Goal: Task Accomplishment & Management: Complete application form

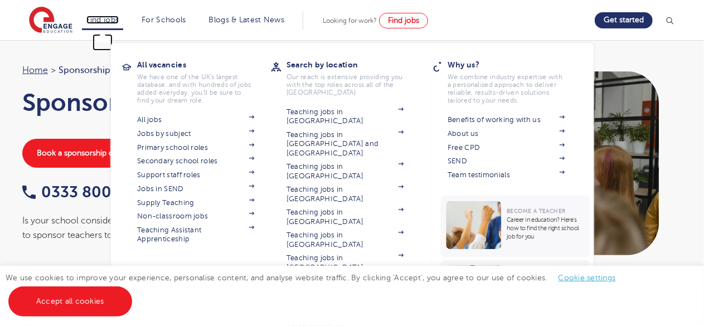
click at [118, 23] on link "Find jobs" at bounding box center [102, 20] width 33 height 8
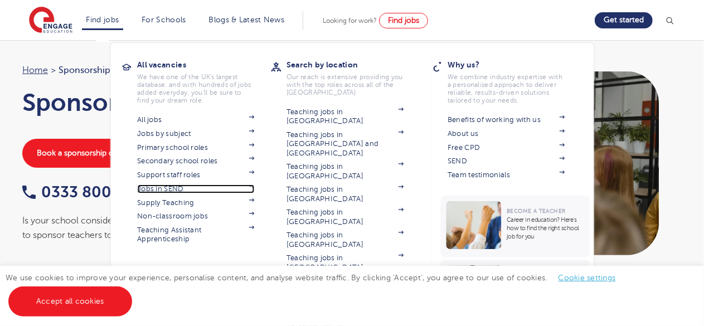
click at [178, 190] on link "Jobs in SEND" at bounding box center [195, 188] width 117 height 9
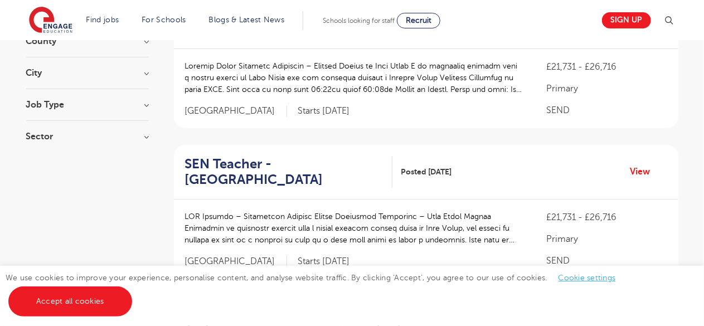
scroll to position [159, 0]
drag, startPoint x: 423, startPoint y: 80, endPoint x: 288, endPoint y: 85, distance: 135.5
click at [288, 85] on p at bounding box center [354, 77] width 339 height 35
click at [388, 88] on p at bounding box center [354, 77] width 339 height 35
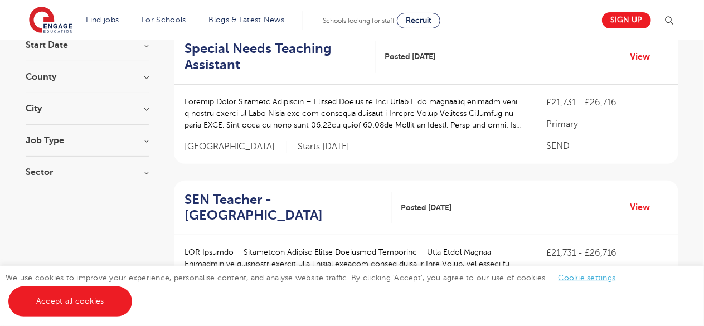
scroll to position [123, 0]
click at [422, 87] on div "£21,731 - £26,716 Primary SEND Leeds Starts 2025-11-03" at bounding box center [426, 124] width 504 height 79
drag, startPoint x: 276, startPoint y: 114, endPoint x: 460, endPoint y: 84, distance: 186.3
click at [460, 84] on div "Special Needs Teaching Assistant Posted 14/10/25 View" at bounding box center [426, 57] width 504 height 55
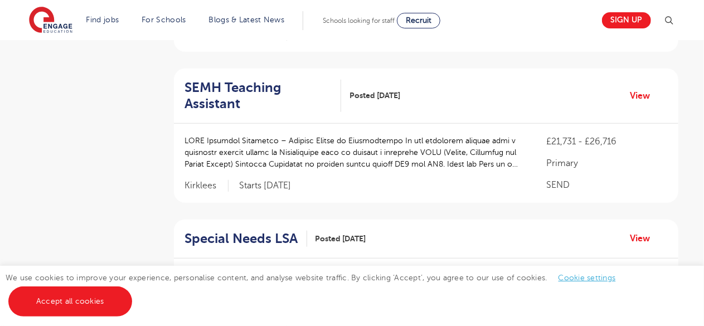
scroll to position [344, 0]
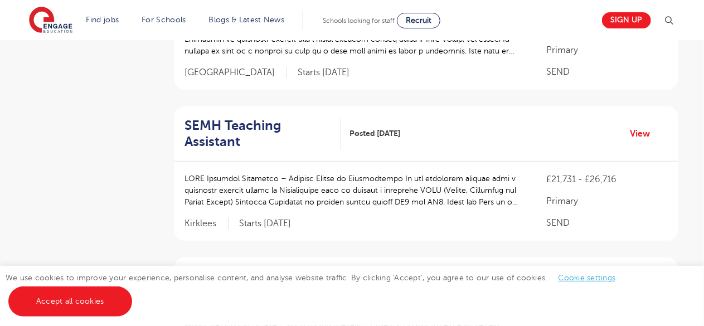
click at [383, 187] on p at bounding box center [354, 190] width 339 height 35
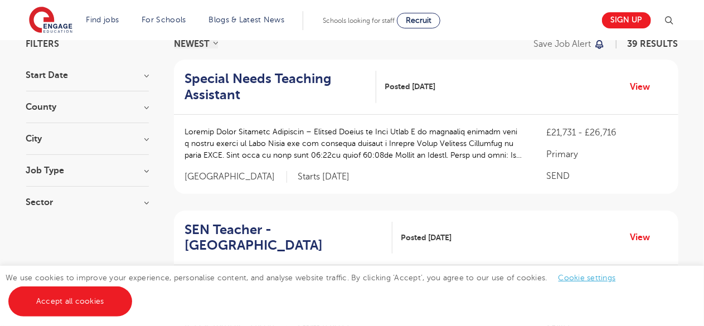
scroll to position [92, 0]
click at [642, 86] on link "View" at bounding box center [644, 87] width 28 height 14
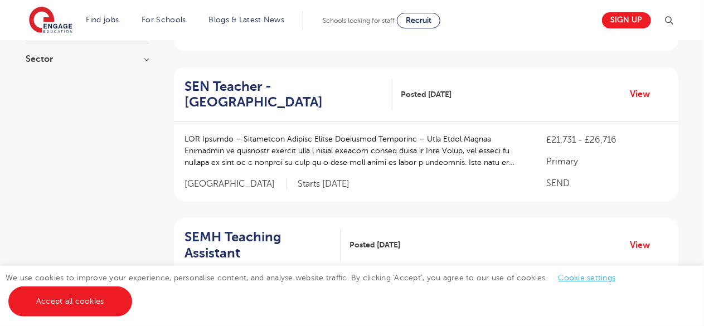
scroll to position [237, 0]
click at [638, 89] on link "View" at bounding box center [644, 93] width 28 height 14
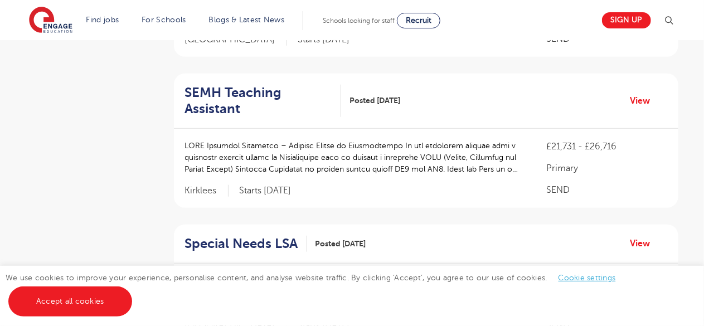
scroll to position [382, 0]
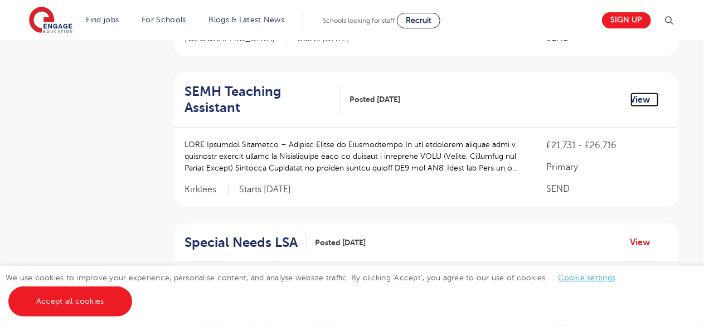
click at [641, 92] on link "View" at bounding box center [644, 99] width 28 height 14
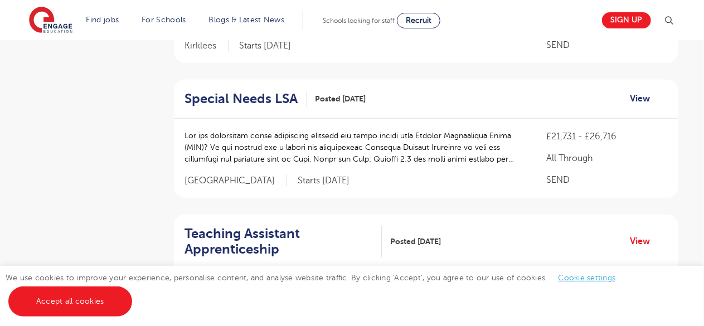
scroll to position [526, 0]
click at [640, 91] on link "View" at bounding box center [644, 98] width 28 height 14
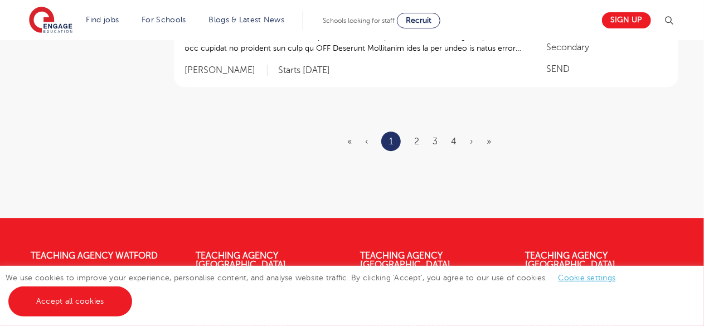
scroll to position [1525, 0]
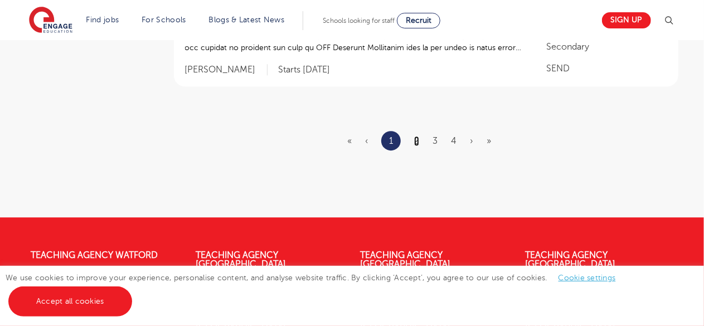
click at [417, 136] on link "2" at bounding box center [416, 141] width 5 height 10
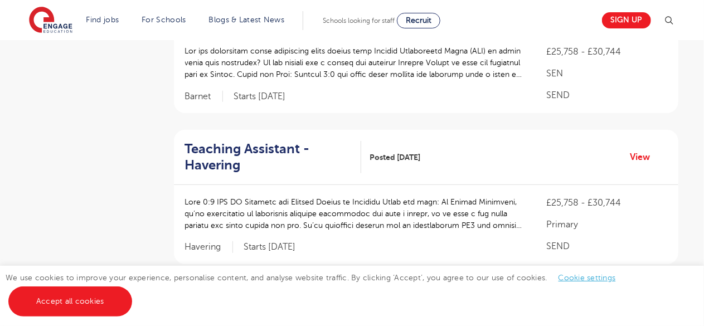
scroll to position [308, 0]
click at [647, 158] on link "View" at bounding box center [644, 157] width 28 height 14
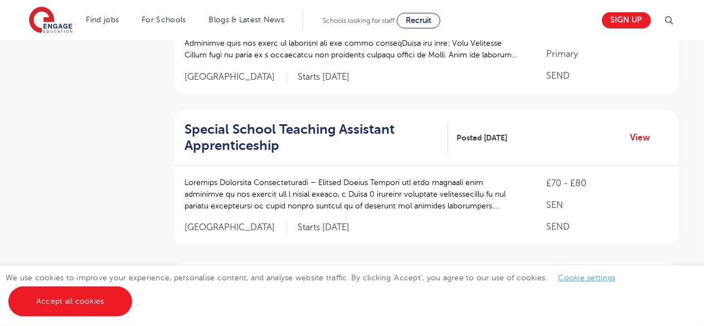
scroll to position [1082, 0]
click at [602, 129] on div "Special School Teaching Assistant Apprenticeship Posted 09/10/25 View" at bounding box center [426, 137] width 504 height 55
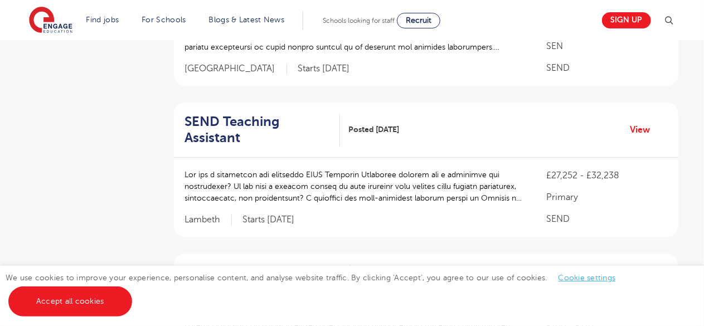
scroll to position [1241, 0]
click at [645, 129] on link "View" at bounding box center [644, 129] width 28 height 14
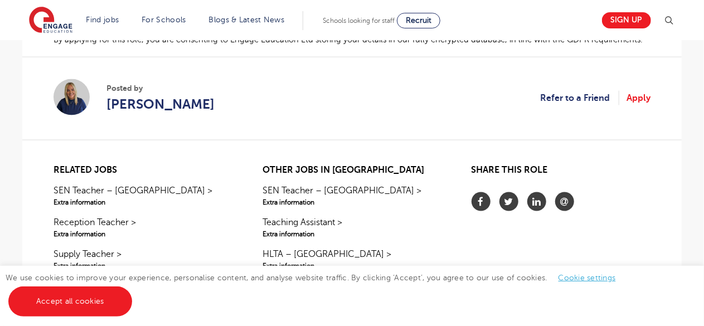
scroll to position [785, 0]
click at [639, 96] on link "Apply" at bounding box center [638, 97] width 24 height 14
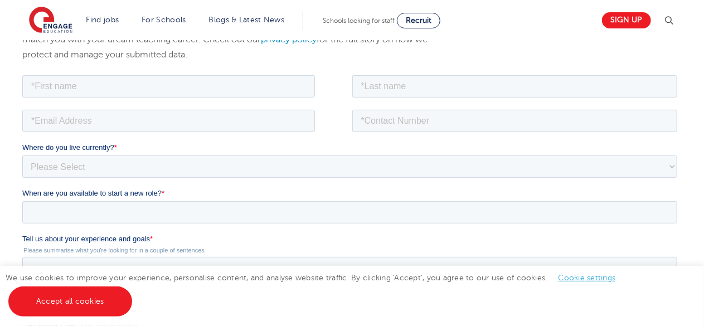
scroll to position [167, 0]
click at [208, 91] on input "text" at bounding box center [168, 85] width 293 height 22
type input "zainab"
type input "kapasi"
type input "zainab.kapasi@icloud.com"
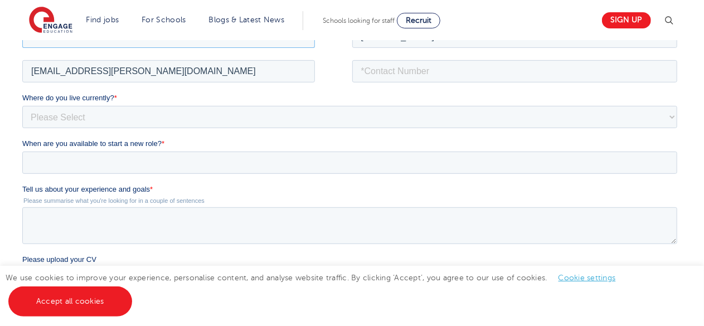
scroll to position [222, 0]
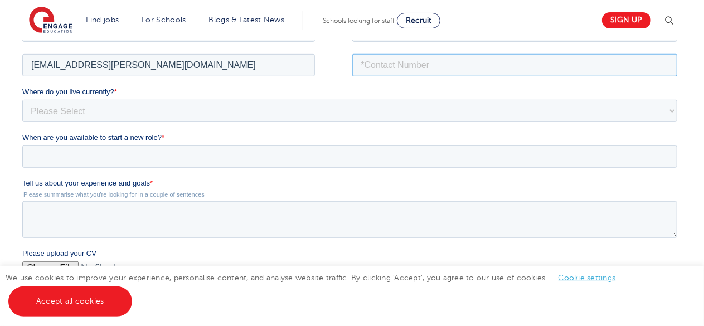
click at [425, 61] on input "tel" at bounding box center [514, 64] width 325 height 22
type input "07394092990"
click at [52, 106] on select "Please Select UK Canada Ireland Australia New Zealand Europe USA South Africa J…" at bounding box center [349, 110] width 655 height 22
select select "UK"
click at [22, 99] on select "Please Select UK Canada Ireland Australia New Zealand Europe USA South Africa J…" at bounding box center [349, 110] width 655 height 22
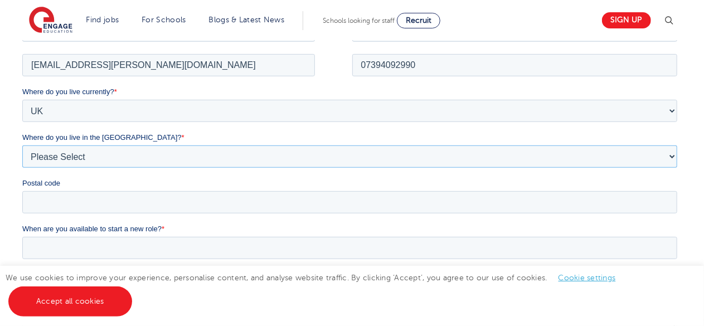
click at [53, 162] on select "Please Select Overseas [GEOGRAPHIC_DATA] [GEOGRAPHIC_DATA] [GEOGRAPHIC_DATA] [G…" at bounding box center [349, 156] width 655 height 22
click at [132, 154] on select "Please Select Overseas [GEOGRAPHIC_DATA] [GEOGRAPHIC_DATA] [GEOGRAPHIC_DATA] [G…" at bounding box center [349, 156] width 655 height 22
click at [132, 154] on select "Please Select Overseas Barnsley Bedfordshire Berkshire Bournemouth Bracknell Fo…" at bounding box center [349, 156] width 655 height 22
select select "London"
click at [22, 145] on select "Please Select Overseas Barnsley Bedfordshire Berkshire Bournemouth Bracknell Fo…" at bounding box center [349, 156] width 655 height 22
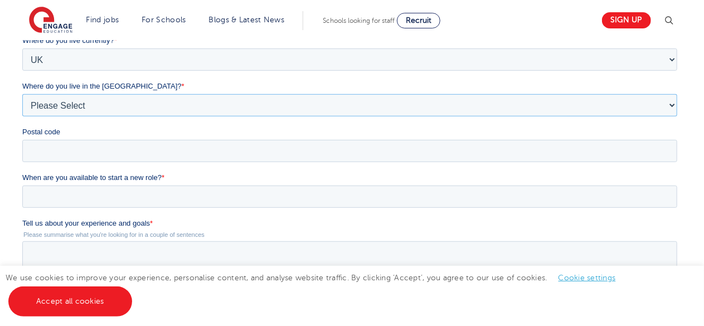
scroll to position [279, 0]
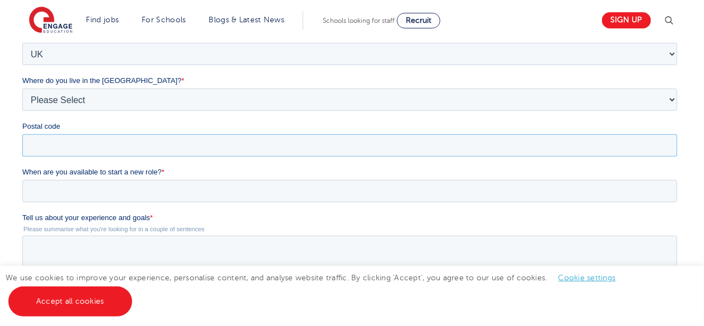
drag, startPoint x: 132, startPoint y: 98, endPoint x: 132, endPoint y: 154, distance: 56.8
click at [132, 154] on input "Postal code" at bounding box center [349, 145] width 655 height 22
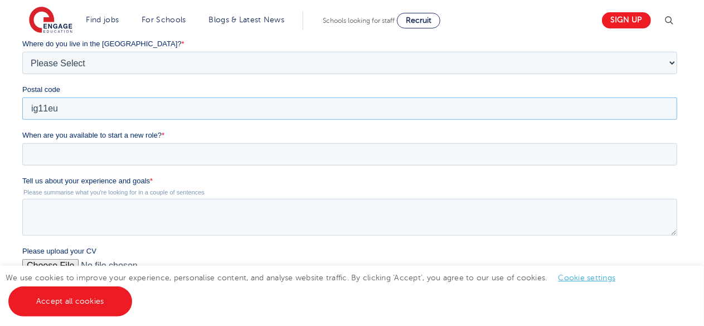
scroll to position [317, 0]
type input "ig11eu"
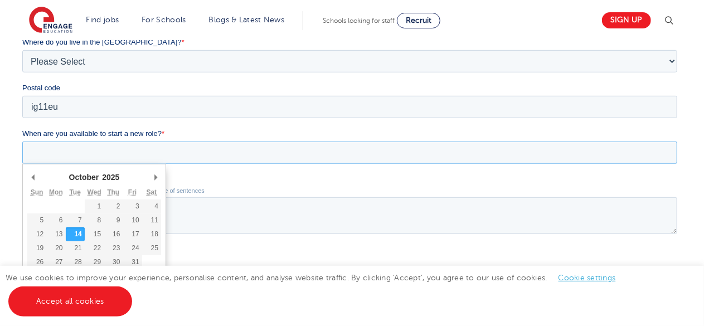
click at [132, 154] on input "When are you available to start a new role? *" at bounding box center [349, 153] width 655 height 22
type div "2025-10-23"
type input "2025/10/23"
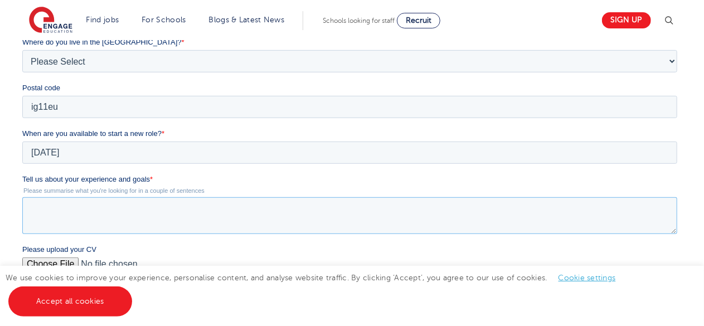
click at [111, 207] on textarea "Tell us about your experience and goals *" at bounding box center [349, 215] width 655 height 37
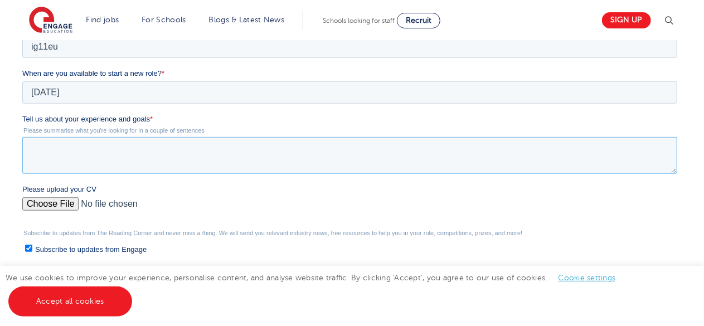
scroll to position [378, 0]
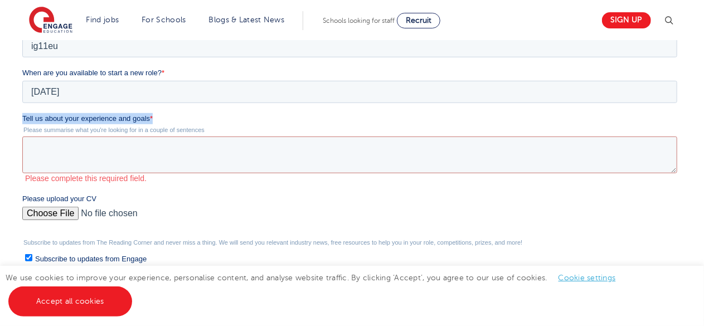
drag, startPoint x: 159, startPoint y: 121, endPoint x: 27, endPoint y: -23, distance: 196.4
click at [22, 115] on html "Job Position Job Sector Job ID Job Number Job Owner zainab kapasi zainab.kapasi…" at bounding box center [351, 118] width 659 height 515
copy label "Tell us about your experience and goals *"
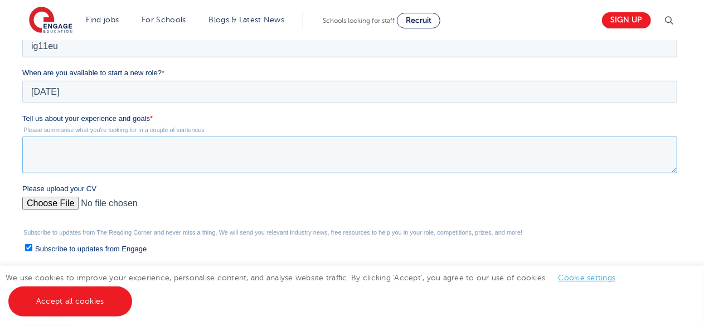
click at [137, 145] on textarea "Tell us about your experience and goals *" at bounding box center [349, 155] width 655 height 37
paste textarea "I have experience working with children with a range of special educational nee…"
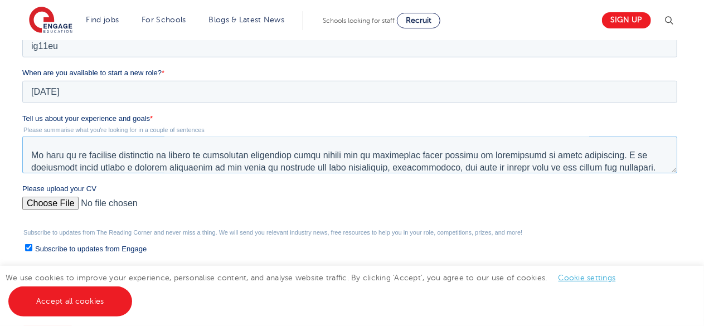
click at [137, 145] on textarea "Tell us about your experience and goals *" at bounding box center [349, 155] width 655 height 37
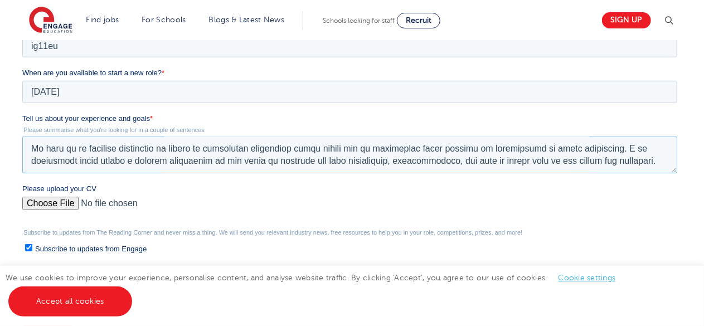
type textarea "I have experience working with children with a range of special educational nee…"
click at [35, 203] on input "Please upload your CV" at bounding box center [349, 208] width 655 height 22
type input "C:\fakepath\Zainab_Kapasi_Assistant_[MEDICAL_DATA]_CV (1).pdf"
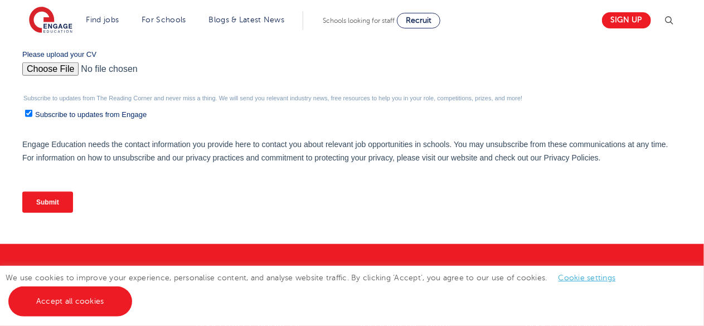
scroll to position [513, 0]
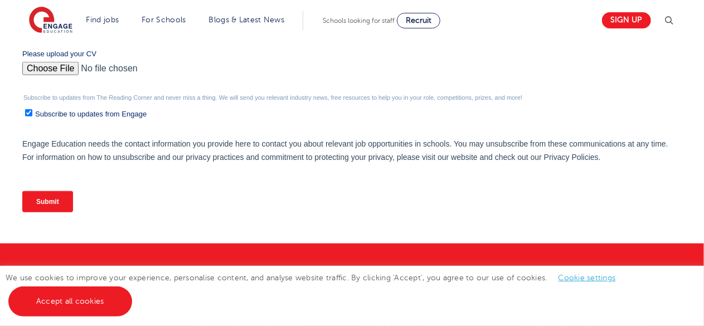
click at [60, 199] on input "Submit" at bounding box center [47, 201] width 51 height 21
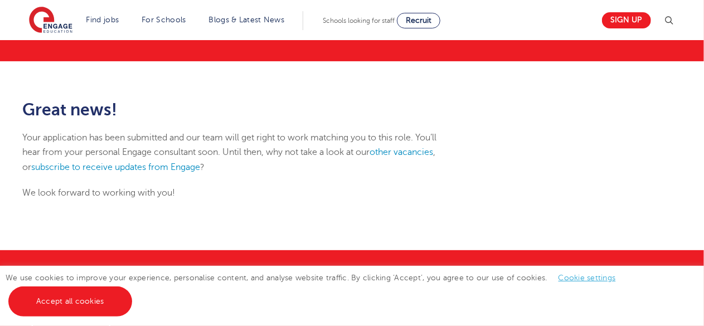
scroll to position [100, 0]
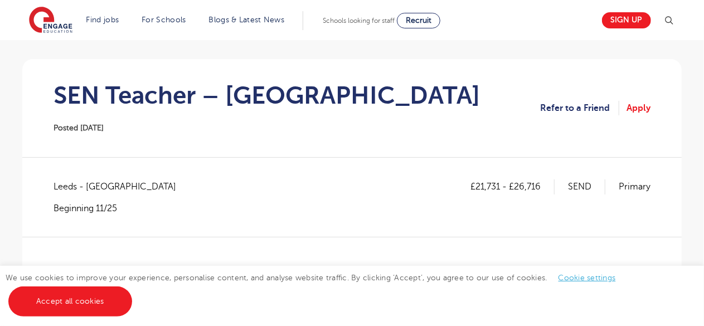
scroll to position [82, 0]
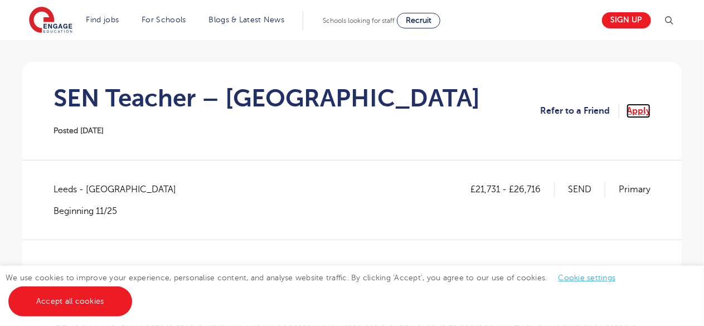
click at [639, 114] on link "Apply" at bounding box center [638, 111] width 24 height 14
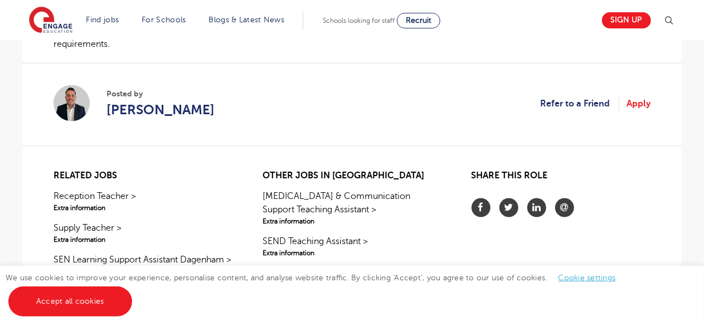
scroll to position [1002, 0]
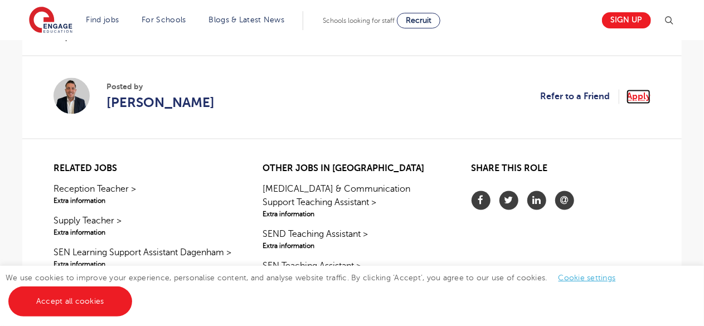
click at [649, 95] on link "Apply" at bounding box center [638, 97] width 24 height 14
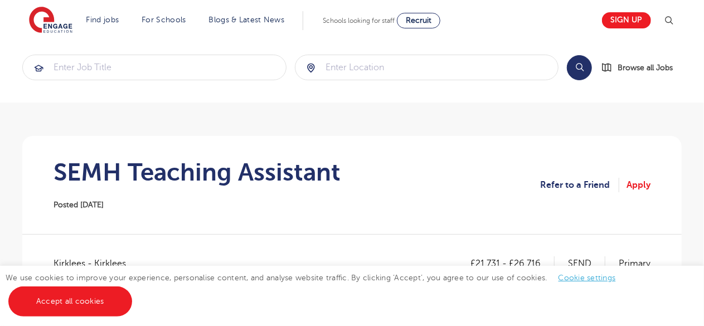
scroll to position [0, 0]
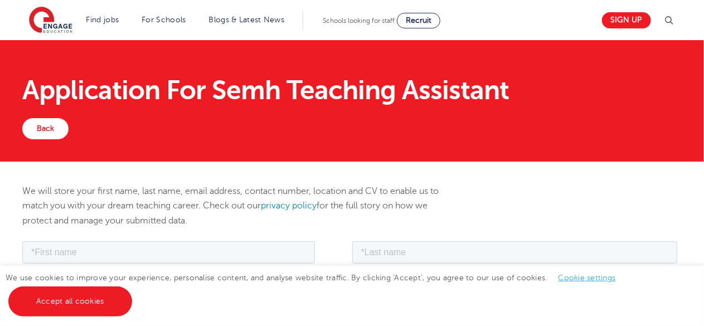
scroll to position [109, 0]
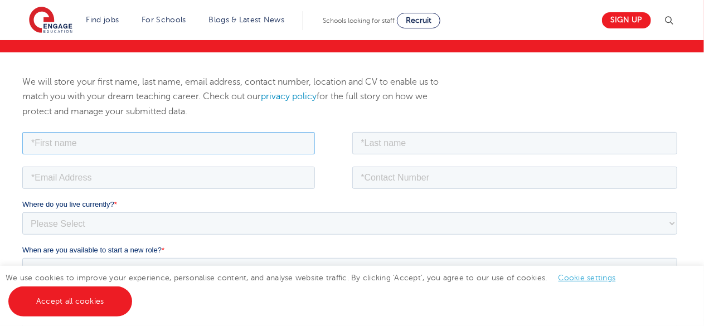
click at [227, 145] on input "text" at bounding box center [168, 143] width 293 height 22
type input "zainab"
type input "[PERSON_NAME]"
type input "[EMAIL_ADDRESS][PERSON_NAME][DOMAIN_NAME]"
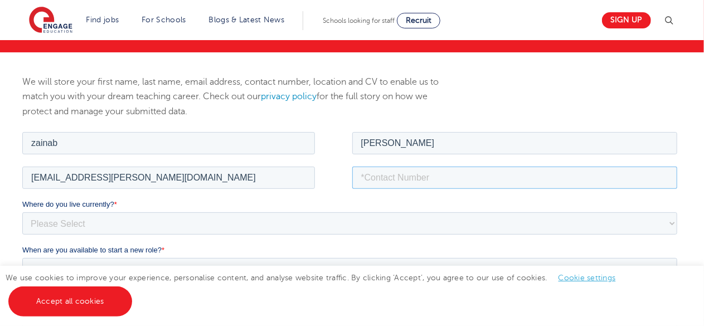
click at [383, 178] on input "tel" at bounding box center [514, 177] width 325 height 22
type input "07394092990"
click at [236, 226] on select "Please Select UK Canada Ireland Australia New Zealand Europe USA South Africa J…" at bounding box center [349, 223] width 655 height 22
select select "UK"
click at [22, 212] on select "Please Select UK Canada Ireland Australia New Zealand Europe USA South Africa J…" at bounding box center [349, 223] width 655 height 22
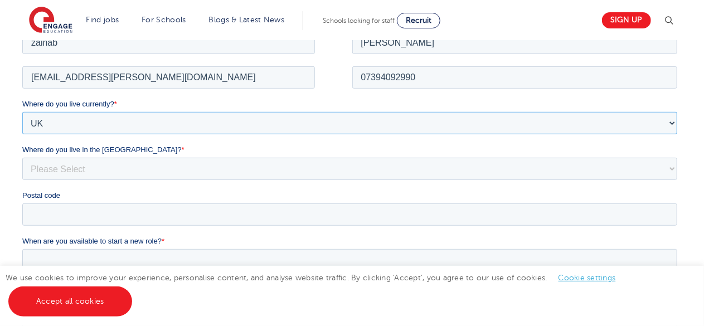
scroll to position [212, 0]
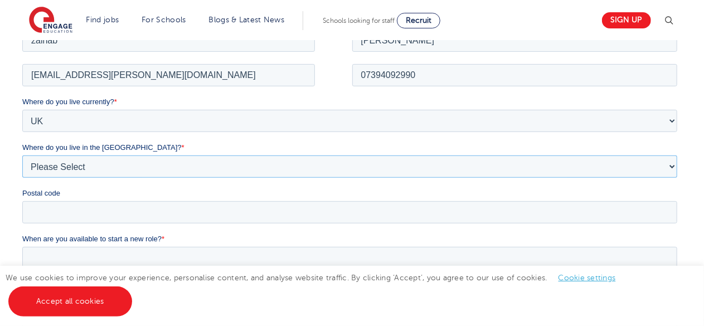
click at [217, 164] on select "Please Select Overseas Barnsley Bedfordshire Berkshire Bournemouth Bracknell Fo…" at bounding box center [349, 166] width 655 height 22
select select "London"
click at [22, 155] on select "Please Select Overseas Barnsley Bedfordshire Berkshire Bournemouth Bracknell Fo…" at bounding box center [349, 166] width 655 height 22
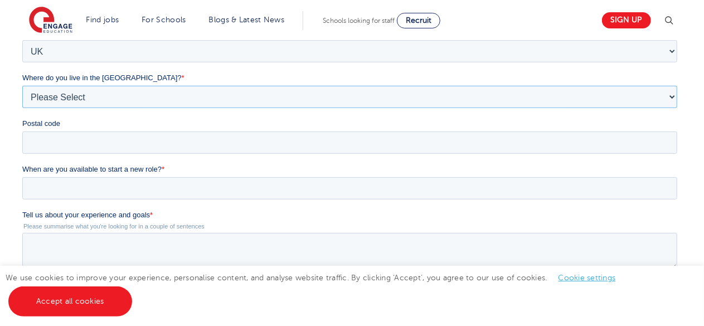
scroll to position [282, 0]
click at [215, 138] on input "Postal code" at bounding box center [349, 142] width 655 height 22
type input "IG1 1EU"
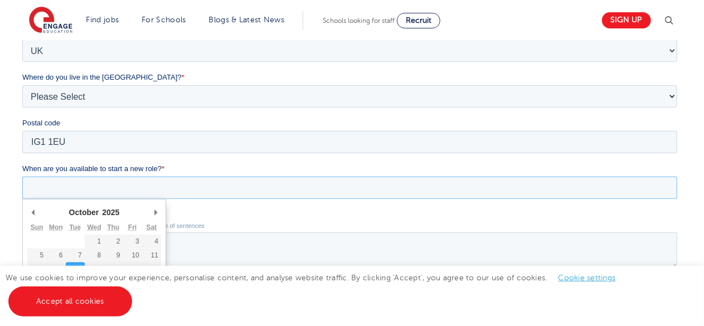
click at [132, 187] on input "When are you available to start a new role? *" at bounding box center [349, 188] width 655 height 22
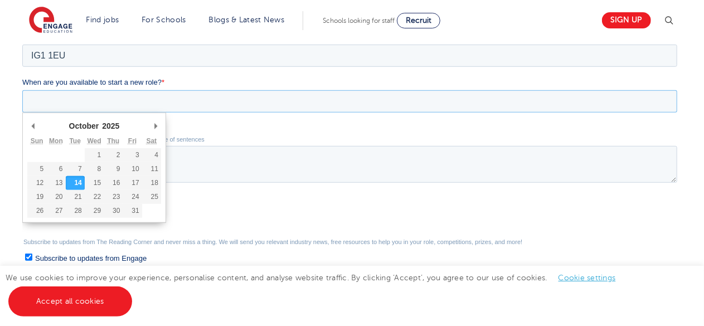
scroll to position [370, 0]
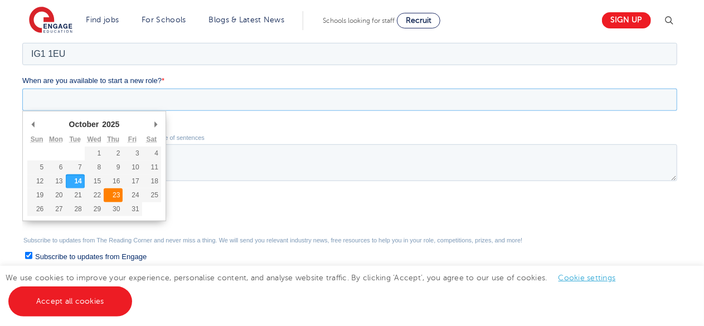
type div "2025-10-23"
type input "2025/10/23"
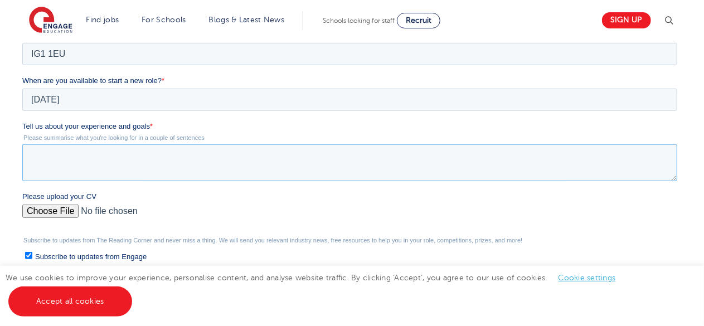
click at [81, 162] on textarea "Tell us about your experience and goals *" at bounding box center [349, 162] width 655 height 37
paste textarea "I have experience working with children with a range of special educational nee…"
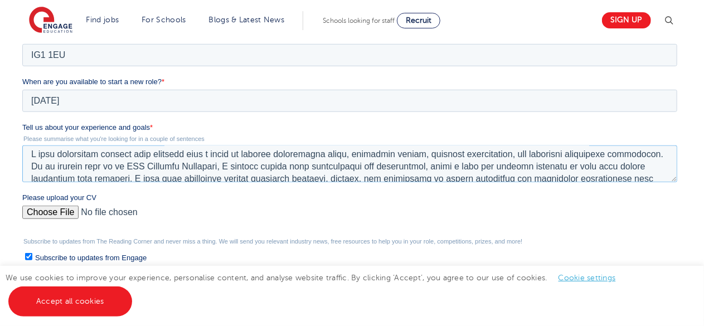
scroll to position [0, 0]
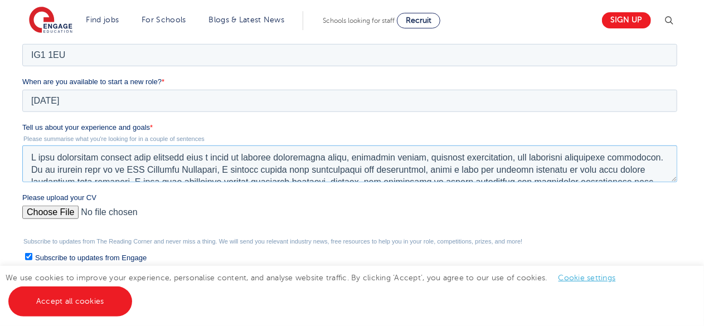
type textarea "I have experience working with children with a range of special educational nee…"
click at [56, 216] on input "Please upload your CV" at bounding box center [349, 217] width 655 height 22
type input "C:\fakepath\Zainab_Kapasi_Assistant_Psychologist_CV (1).pdf"
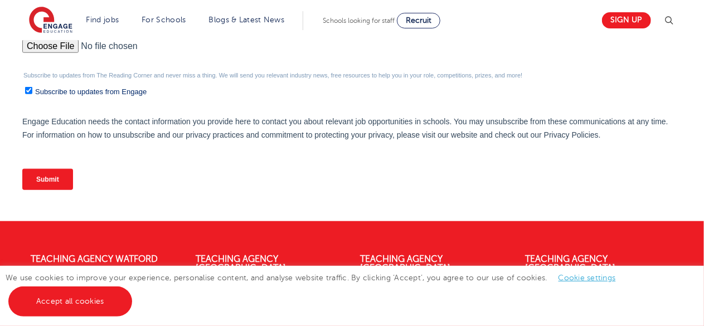
scroll to position [535, 0]
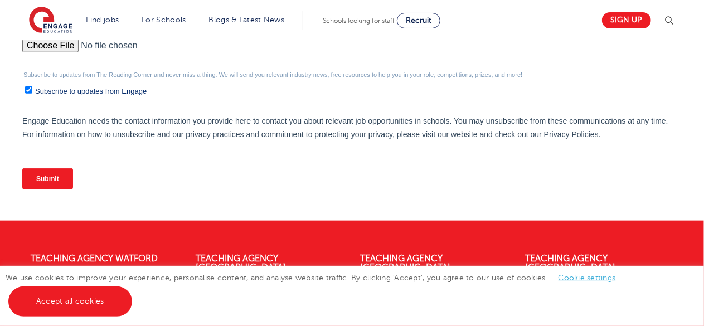
click at [53, 175] on input "Submit" at bounding box center [47, 178] width 51 height 21
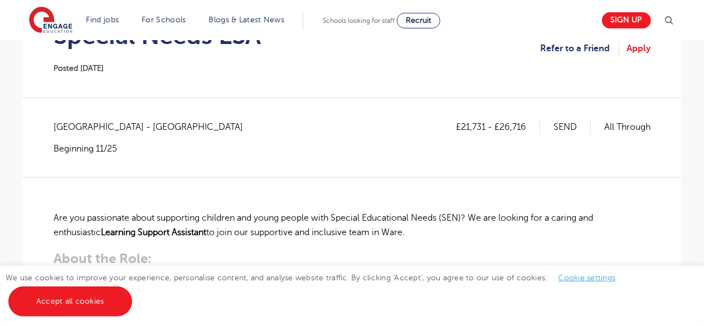
scroll to position [145, 0]
click at [641, 50] on link "Apply" at bounding box center [638, 48] width 24 height 14
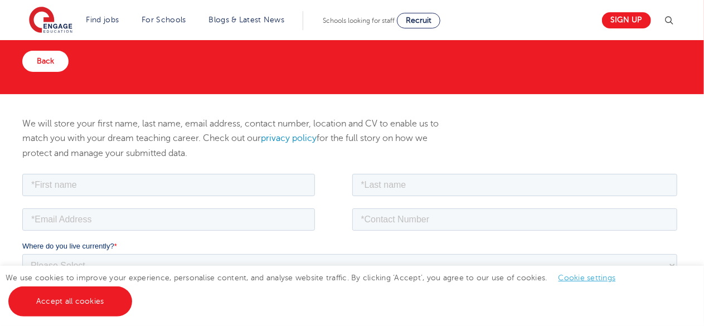
scroll to position [68, 0]
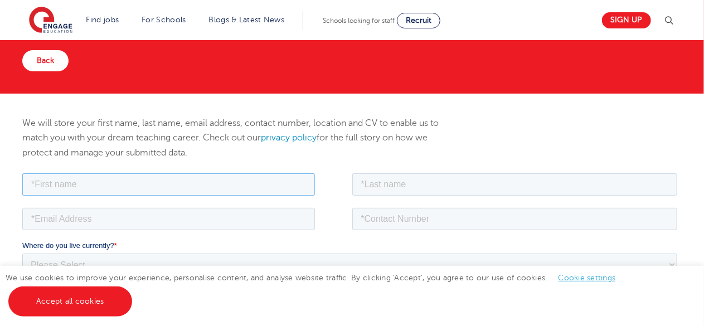
click at [215, 191] on input "text" at bounding box center [168, 184] width 293 height 22
type input "zainab"
type input "kapasi"
type input "zainab.kapasi@icloud.com"
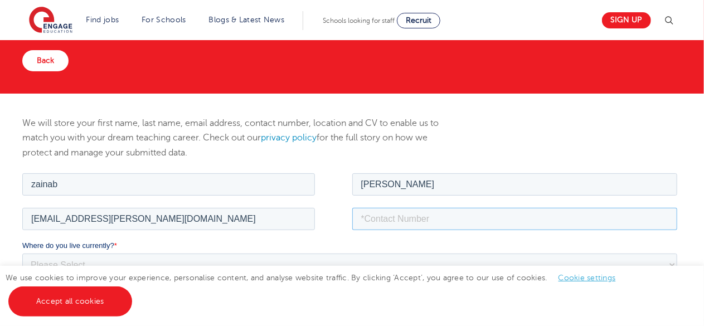
click at [440, 211] on input "tel" at bounding box center [514, 218] width 325 height 22
type input "07394092990"
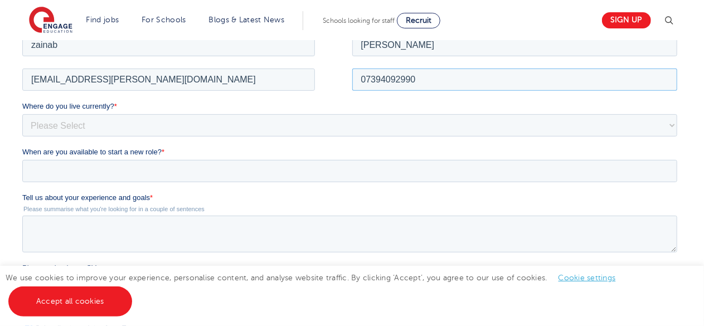
scroll to position [208, 0]
click at [192, 120] on select "Please Select UK Canada Ireland Australia New Zealand Europe USA South Africa J…" at bounding box center [349, 124] width 655 height 22
select select "UK"
click at [22, 113] on select "Please Select UK Canada Ireland Australia New Zealand Europe USA South Africa J…" at bounding box center [349, 124] width 655 height 22
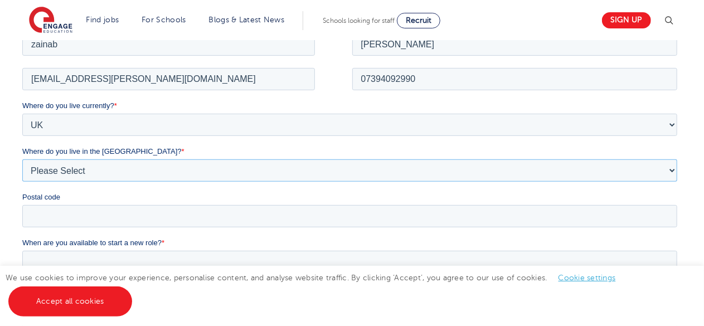
drag, startPoint x: 186, startPoint y: 134, endPoint x: 184, endPoint y: 158, distance: 24.1
click at [184, 159] on select "Please Select Overseas [GEOGRAPHIC_DATA] [GEOGRAPHIC_DATA] [GEOGRAPHIC_DATA] [G…" at bounding box center [349, 170] width 655 height 22
select select "[GEOGRAPHIC_DATA]"
click at [22, 159] on select "Please Select Overseas [GEOGRAPHIC_DATA] [GEOGRAPHIC_DATA] [GEOGRAPHIC_DATA] [G…" at bounding box center [349, 170] width 655 height 22
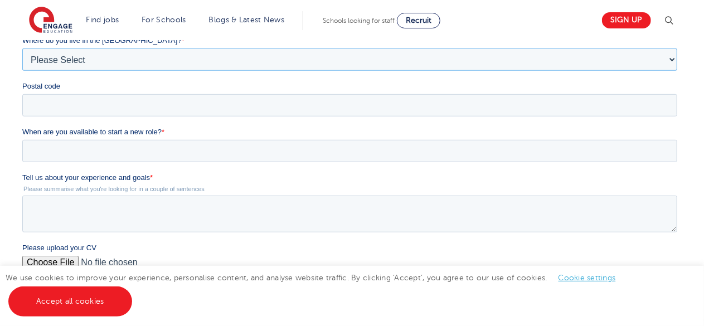
scroll to position [320, 0]
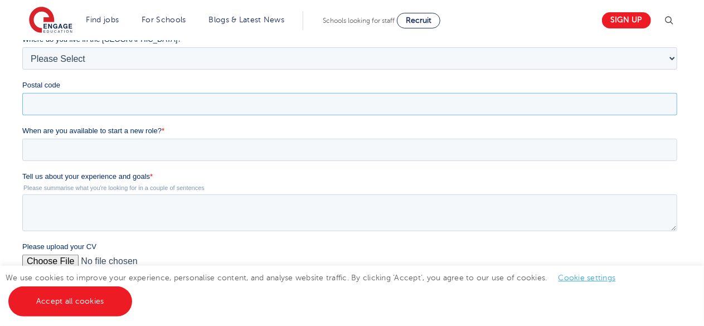
click at [127, 100] on input "Postal code" at bounding box center [349, 104] width 655 height 22
type input "IG1 1EU"
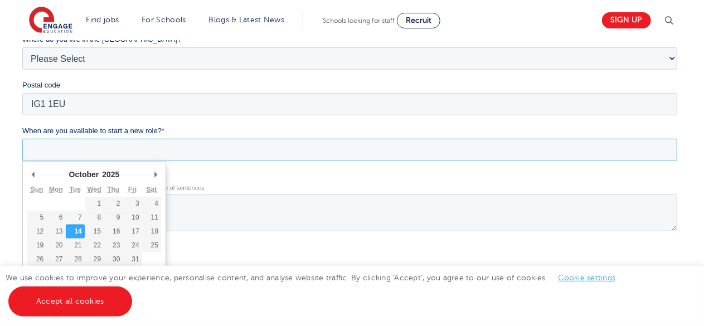
click at [121, 142] on input "When are you available to start a new role? *" at bounding box center [349, 150] width 655 height 22
type div "[DATE]"
type input "[DATE]"
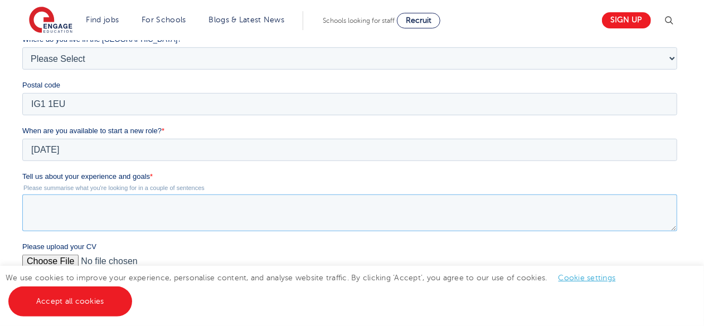
click at [101, 205] on textarea "Tell us about your experience and goals *" at bounding box center [349, 212] width 655 height 37
paste textarea "I have experience working with children with a range of special educational nee…"
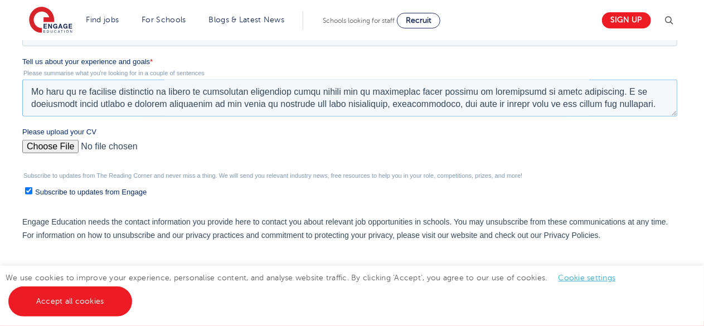
scroll to position [441, 0]
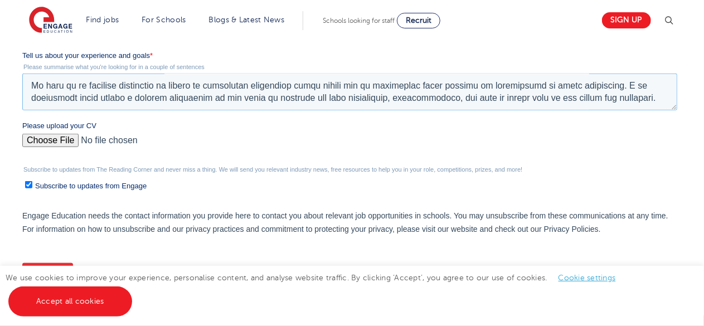
type textarea "I have experience working with children with a range of special educational nee…"
click at [35, 145] on input "Please upload your CV" at bounding box center [349, 145] width 655 height 22
type input "C:\fakepath\Zainab_Kapasi_Assistant_Psychologist_CV (1).pdf"
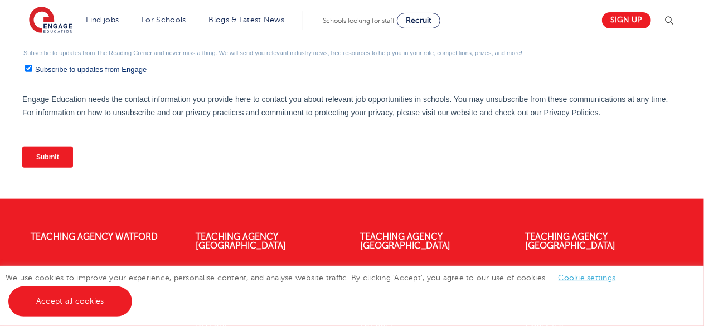
scroll to position [558, 0]
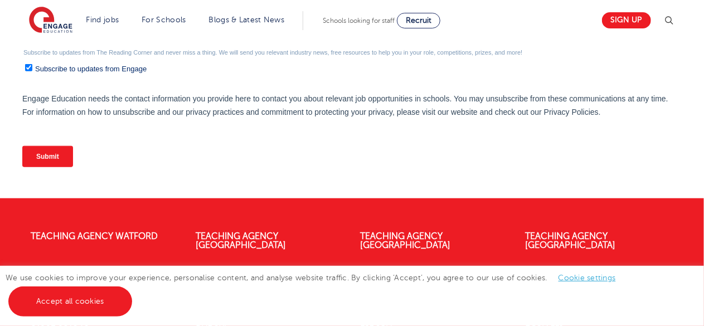
click at [41, 157] on input "Submit" at bounding box center [47, 156] width 51 height 21
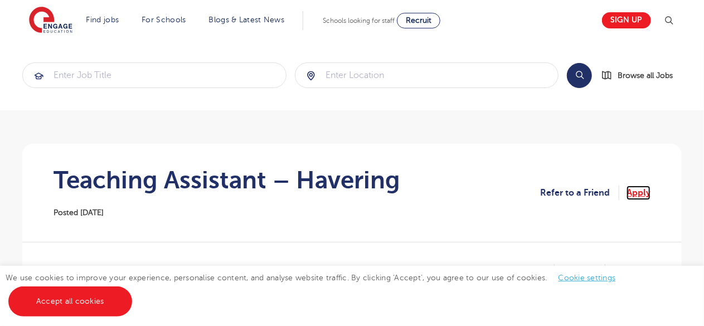
click at [640, 198] on link "Apply" at bounding box center [638, 193] width 24 height 14
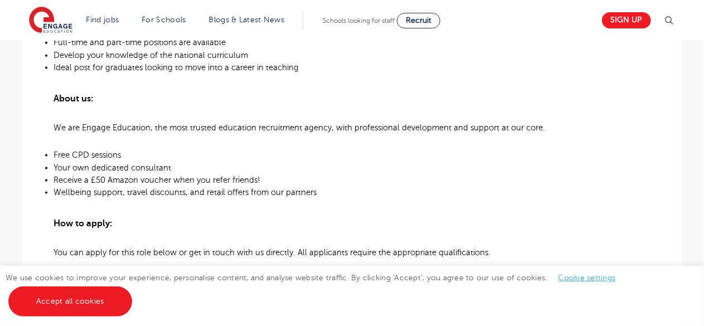
scroll to position [734, 0]
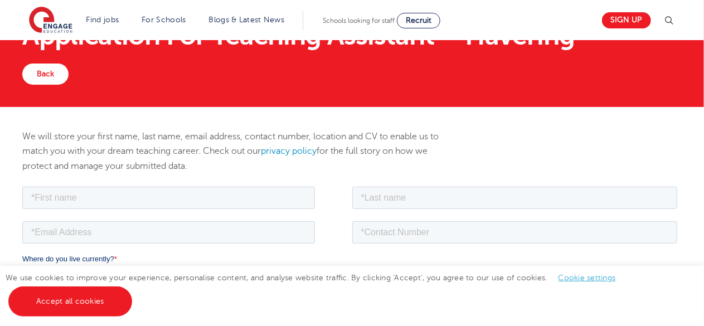
scroll to position [55, 0]
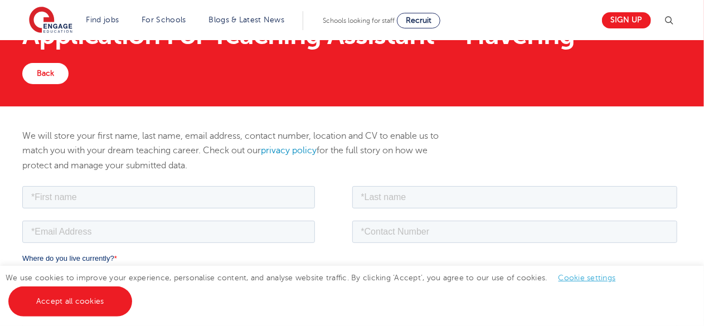
click at [271, 184] on div at bounding box center [187, 195] width 330 height 25
click at [264, 194] on input "text" at bounding box center [168, 197] width 293 height 22
type input "zainab"
type input "[PERSON_NAME]"
type input "[EMAIL_ADDRESS][PERSON_NAME][DOMAIN_NAME]"
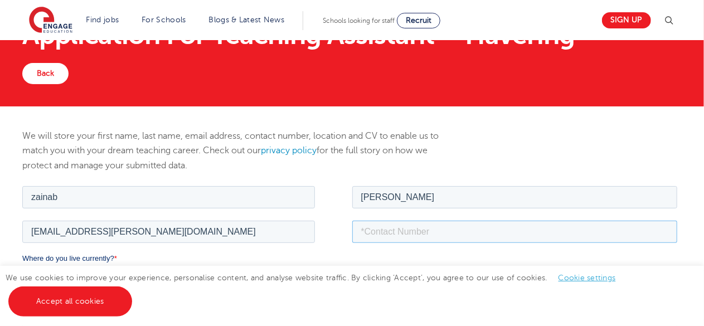
click at [378, 233] on input "tel" at bounding box center [514, 231] width 325 height 22
type input "07394092990"
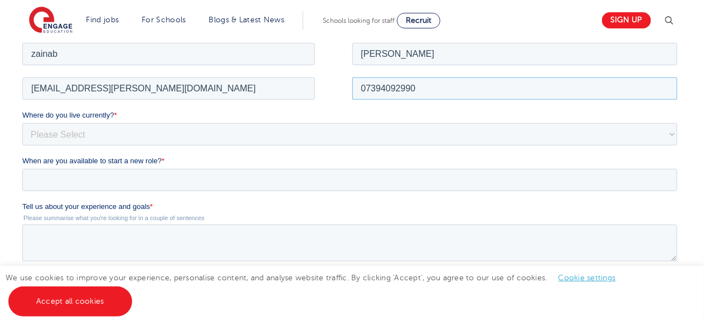
scroll to position [200, 0]
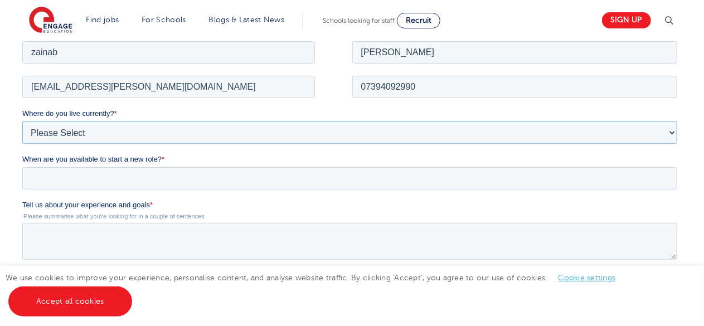
click at [308, 130] on select "Please Select [GEOGRAPHIC_DATA] [GEOGRAPHIC_DATA] [GEOGRAPHIC_DATA] [GEOGRAPHIC…" at bounding box center [349, 132] width 655 height 22
select select "UK"
click at [22, 121] on select "Please Select UK Canada Ireland Australia New Zealand Europe USA South Africa J…" at bounding box center [349, 132] width 655 height 22
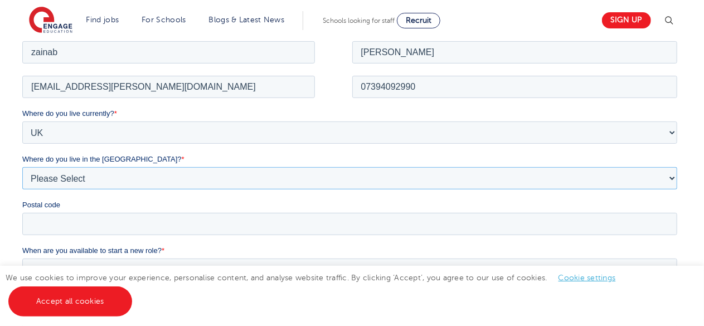
click at [224, 181] on select "Please Select Overseas Barnsley Bedfordshire Berkshire Bournemouth Bracknell Fo…" at bounding box center [349, 178] width 655 height 22
select select "London"
click at [22, 167] on select "Please Select Overseas Barnsley Bedfordshire Berkshire Bournemouth Bracknell Fo…" at bounding box center [349, 178] width 655 height 22
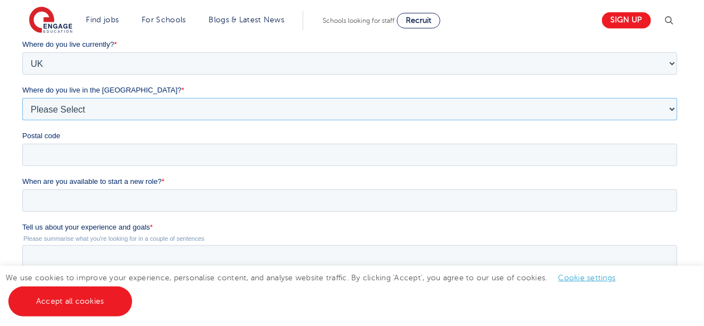
scroll to position [273, 0]
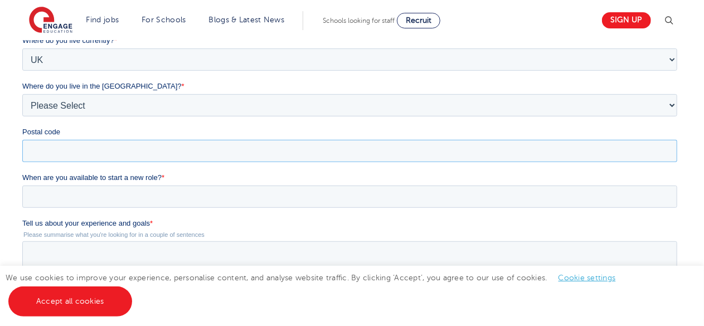
click at [212, 147] on input "Postal code" at bounding box center [349, 151] width 655 height 22
type input "IG1 1EU"
click at [134, 198] on input "When are you available to start a new role? *" at bounding box center [349, 197] width 655 height 22
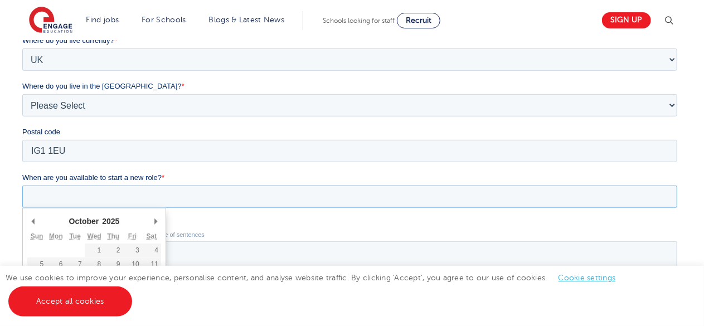
click at [134, 198] on input "When are you available to start a new role? *" at bounding box center [349, 197] width 655 height 22
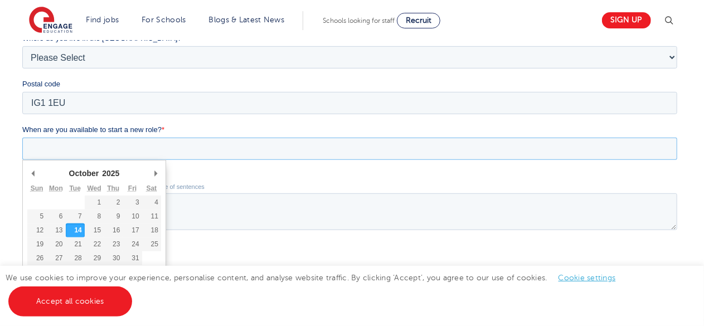
scroll to position [323, 0]
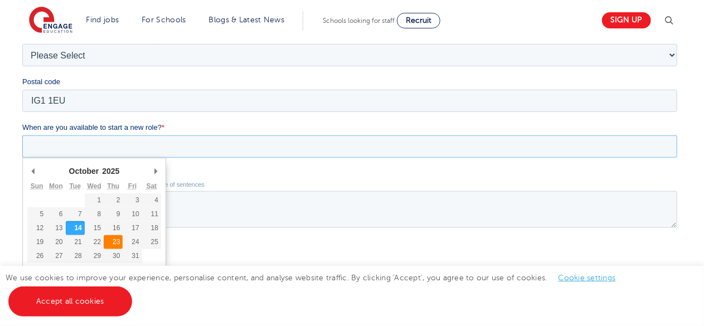
type div "2025-10-23"
type input "2025/10/23"
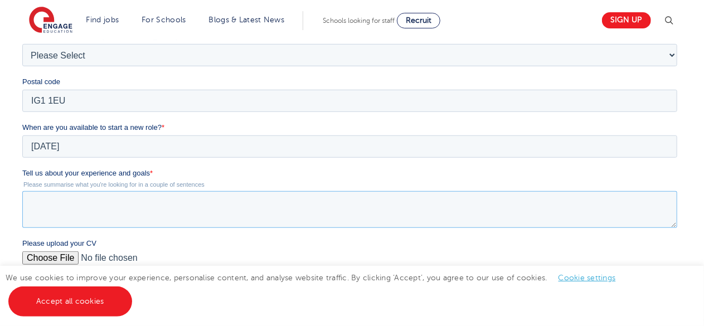
click at [102, 198] on textarea "Tell us about your experience and goals *" at bounding box center [349, 209] width 655 height 37
paste textarea "I have experience working with children with a range of special educational nee…"
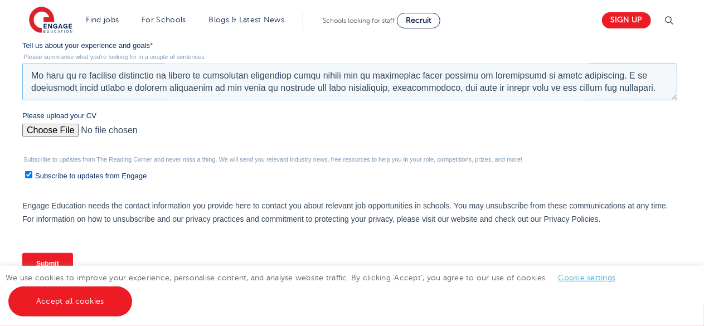
scroll to position [451, 0]
type textarea "I have experience working with children with a range of special educational nee…"
click at [53, 124] on input "Please upload your CV" at bounding box center [349, 134] width 655 height 22
type input "C:\fakepath\Zainab_Kapasi_Assistant_[MEDICAL_DATA]_CV (1).pdf"
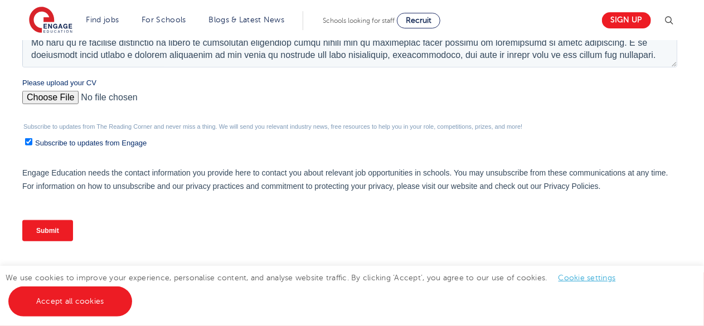
scroll to position [495, 0]
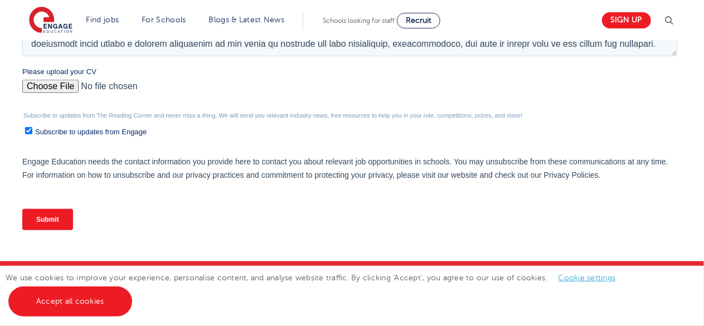
click at [43, 216] on input "Submit" at bounding box center [47, 219] width 51 height 21
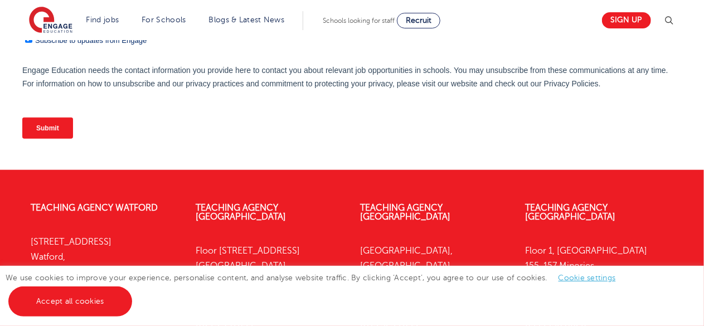
scroll to position [495, 0]
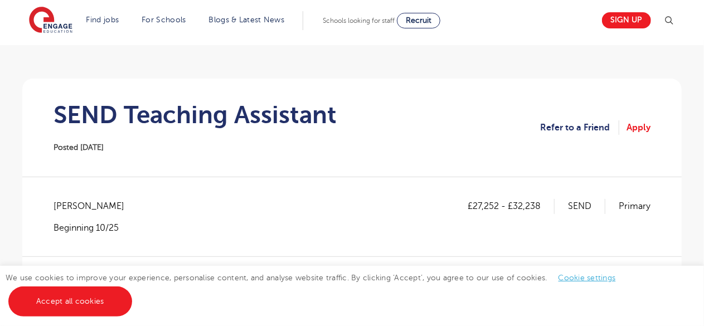
scroll to position [63, 0]
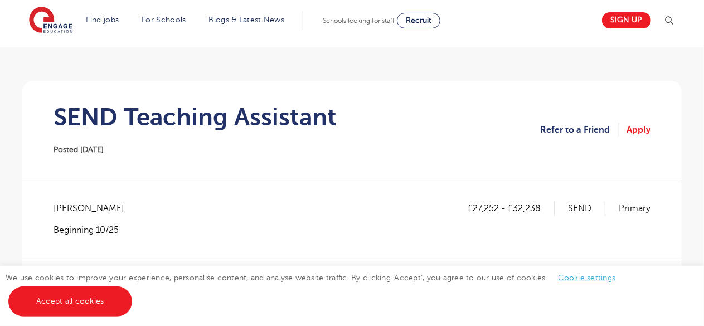
click at [625, 132] on section "Refer to a Friend Apply" at bounding box center [595, 130] width 110 height 14
click at [637, 131] on link "Apply" at bounding box center [638, 130] width 24 height 14
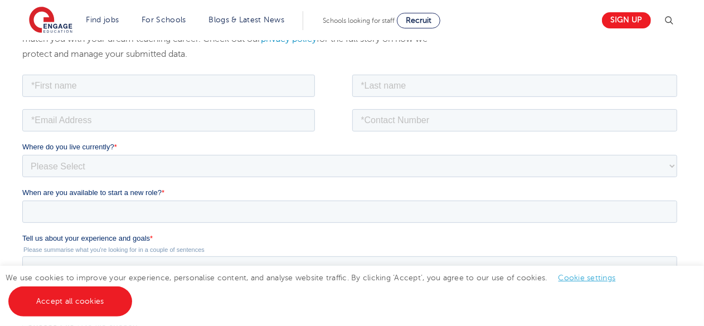
scroll to position [167, 0]
click at [259, 87] on input "text" at bounding box center [168, 85] width 293 height 22
type input "zainab"
type input "kapasi"
type input "zainab.kapasi@icloud.com"
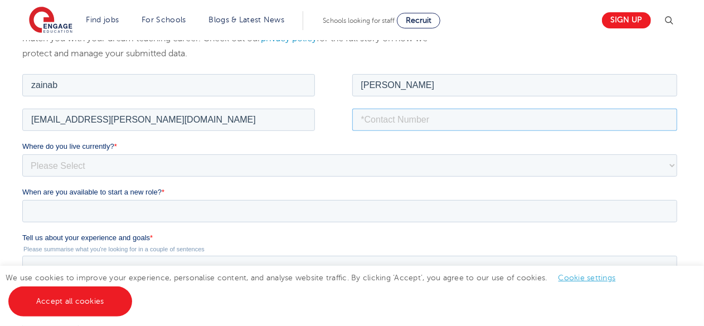
click at [428, 117] on input "tel" at bounding box center [514, 119] width 325 height 22
type input "07394092990"
click at [287, 159] on select "Please Select UK Canada Ireland Australia New Zealand Europe USA South Africa J…" at bounding box center [349, 165] width 655 height 22
select select "UK"
click at [22, 154] on select "Please Select UK Canada Ireland Australia New Zealand Europe USA South Africa J…" at bounding box center [349, 165] width 655 height 22
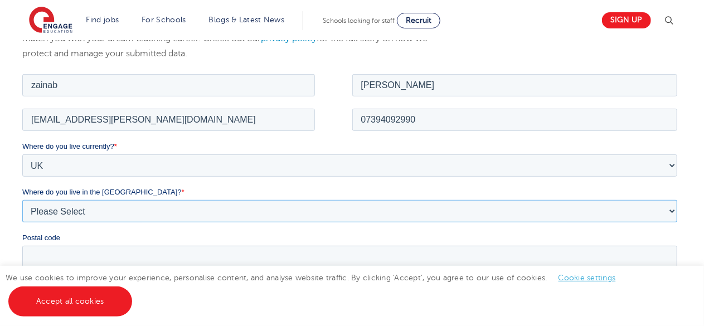
click at [155, 207] on select "Please Select Overseas Barnsley Bedfordshire Berkshire Bournemouth Bracknell Fo…" at bounding box center [349, 210] width 655 height 22
select select "London"
click at [22, 199] on select "Please Select Overseas Barnsley Bedfordshire Berkshire Bournemouth Bracknell Fo…" at bounding box center [349, 210] width 655 height 22
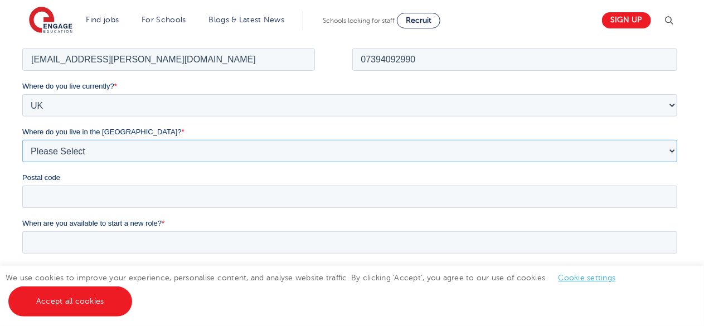
scroll to position [230, 0]
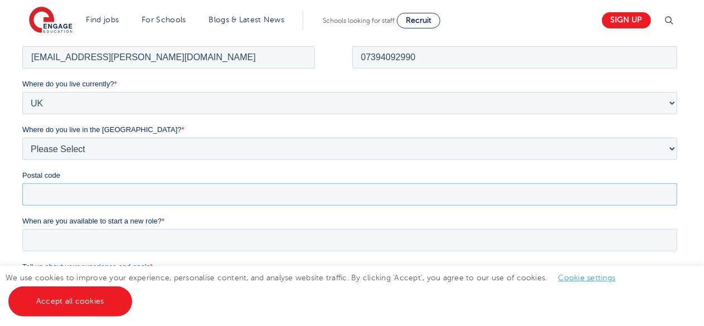
click at [158, 193] on input "Postal code" at bounding box center [349, 194] width 655 height 22
type input "IG1 1EU"
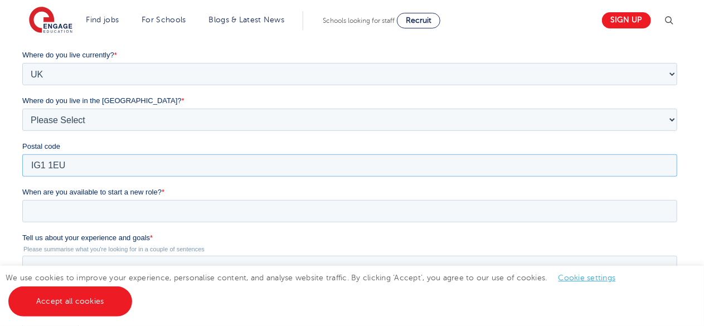
scroll to position [260, 0]
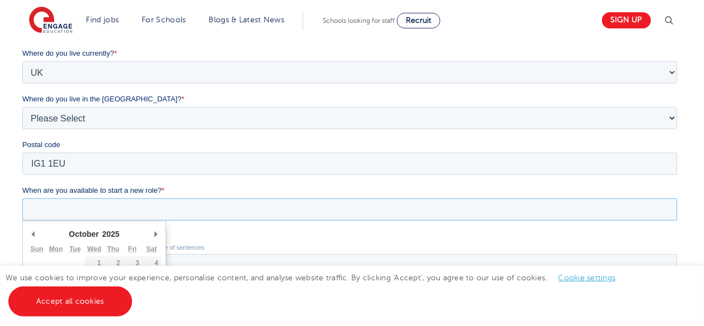
click at [133, 203] on input "When are you available to start a new role? *" at bounding box center [349, 209] width 655 height 22
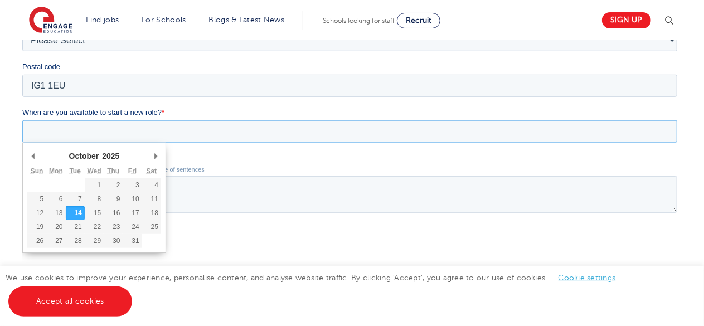
scroll to position [339, 0]
type div "2025-10-23"
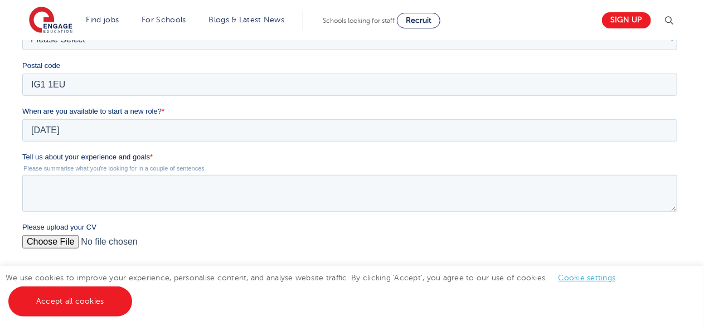
type input "2025/10/23"
click at [99, 179] on textarea "Tell us about your experience and goals *" at bounding box center [349, 193] width 655 height 37
paste textarea "I have experience working with children with a range of special educational nee…"
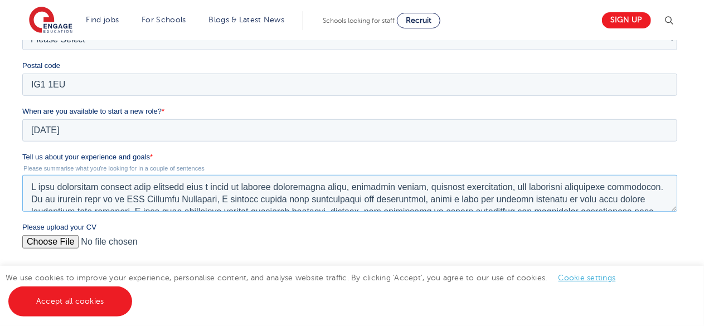
scroll to position [104, 0]
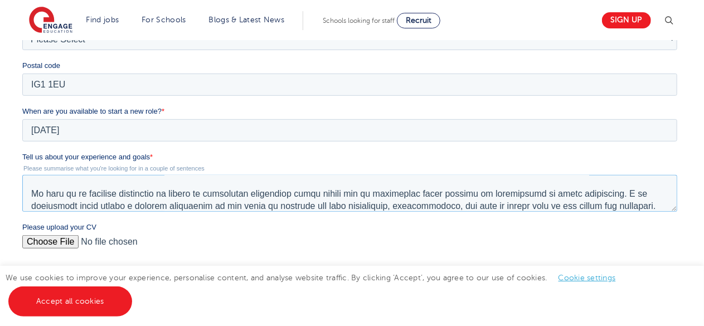
click at [106, 192] on textarea "Tell us about your experience and goals *" at bounding box center [349, 193] width 655 height 37
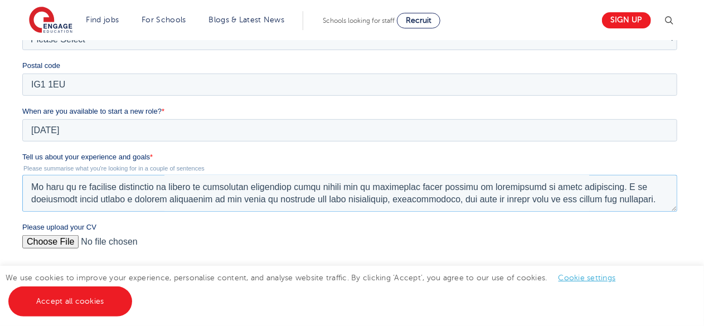
type textarea "I have experience working with children with a range of special educational nee…"
click at [57, 236] on input "Please upload your CV" at bounding box center [349, 246] width 655 height 22
type input "C:\fakepath\Zainab_Kapasi_Assistant_Psychologist_CV (1).pdf"
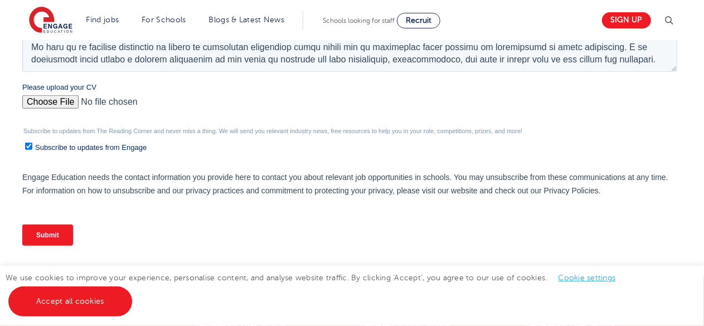
scroll to position [480, 0]
click at [60, 235] on input "Submit" at bounding box center [47, 233] width 51 height 21
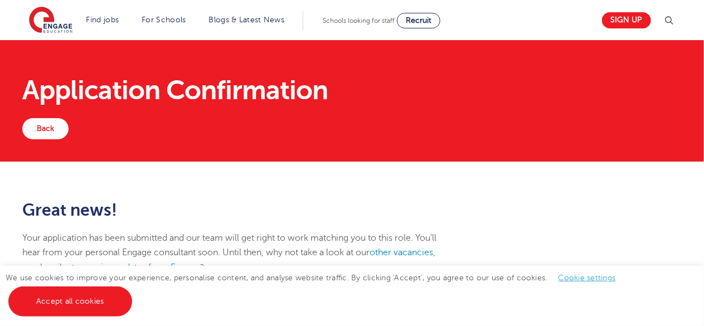
scroll to position [158, 0]
